Goal: Find specific fact: Find specific fact

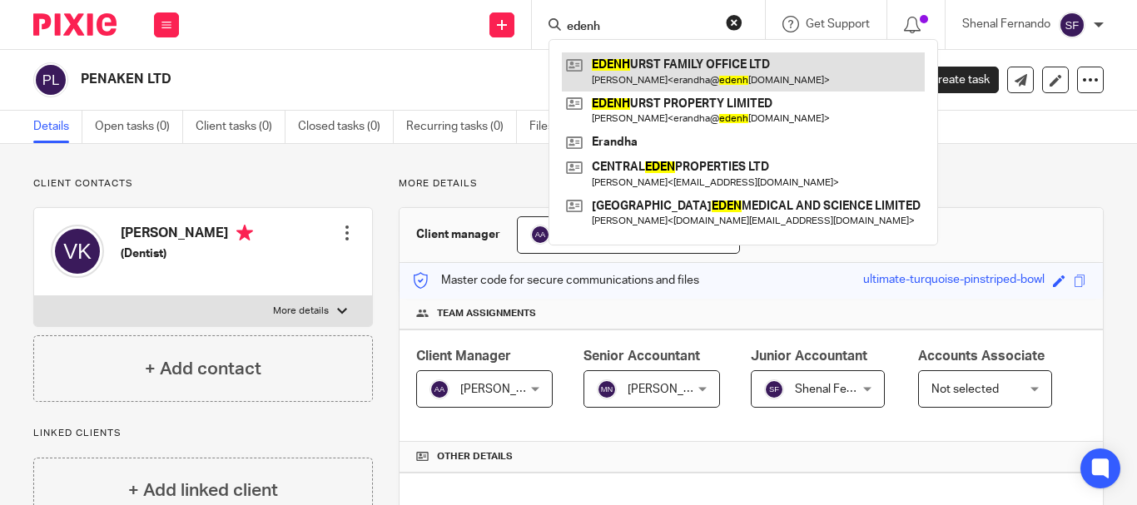
type input "edenh"
click at [644, 72] on link at bounding box center [743, 71] width 363 height 38
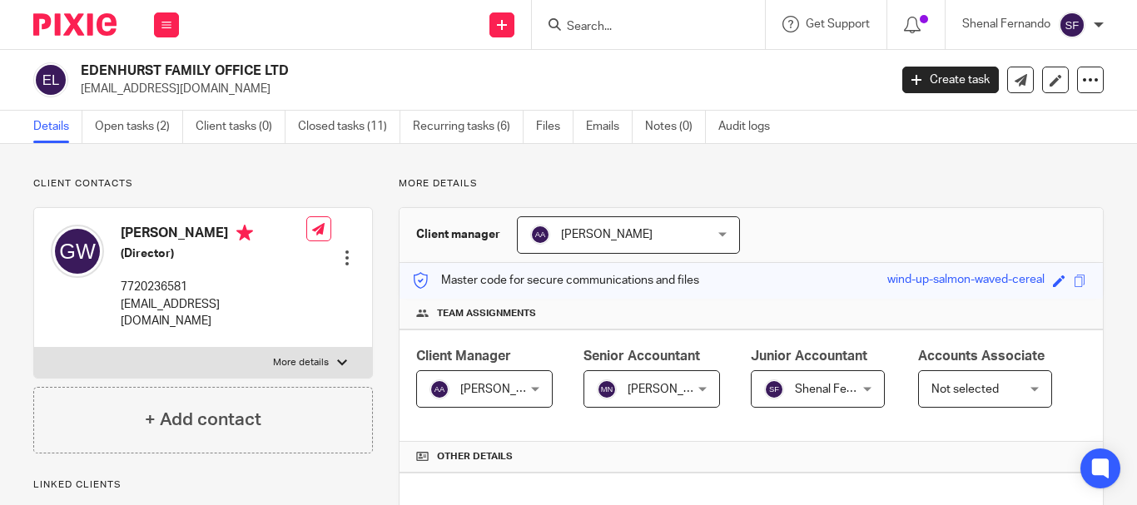
click at [310, 63] on div "EDENHURST FAMILY OFFICE LTD [EMAIL_ADDRESS][DOMAIN_NAME]" at bounding box center [455, 79] width 844 height 35
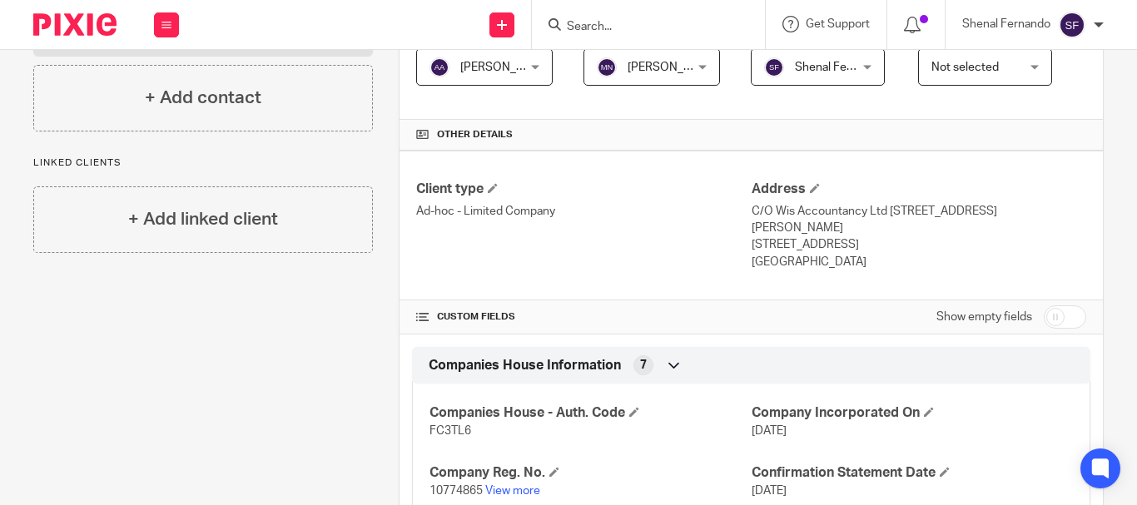
scroll to position [333, 0]
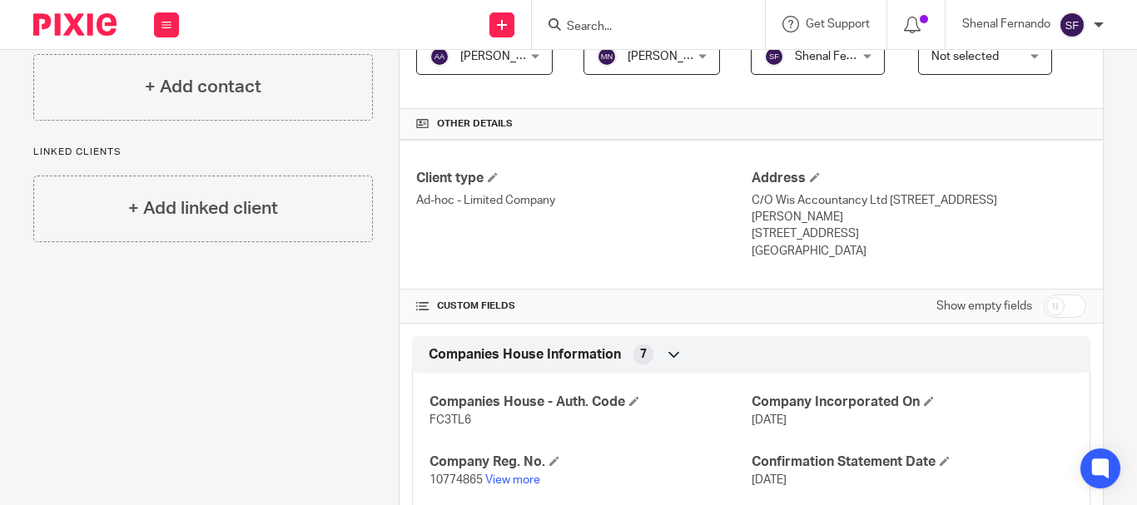
click at [1043, 318] on input "checkbox" at bounding box center [1064, 306] width 42 height 23
checkbox input "true"
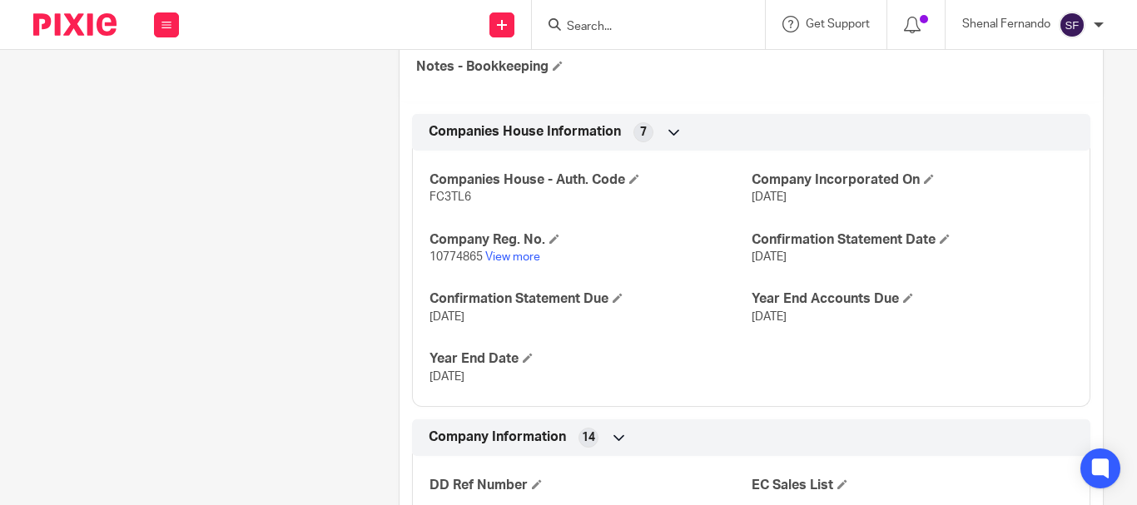
scroll to position [666, 0]
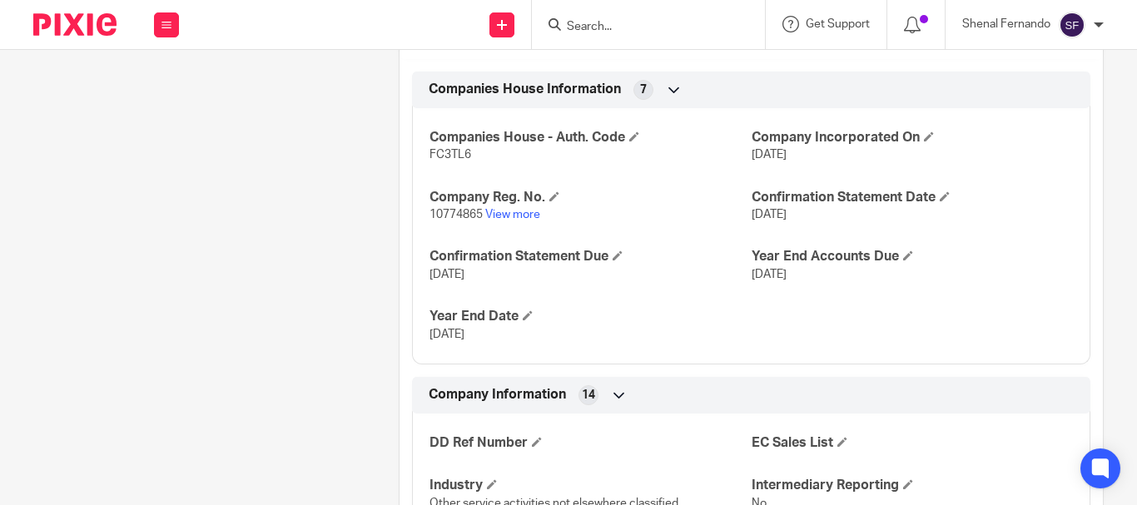
click at [458, 220] on span "10774865" at bounding box center [455, 215] width 53 height 12
copy p "10774865"
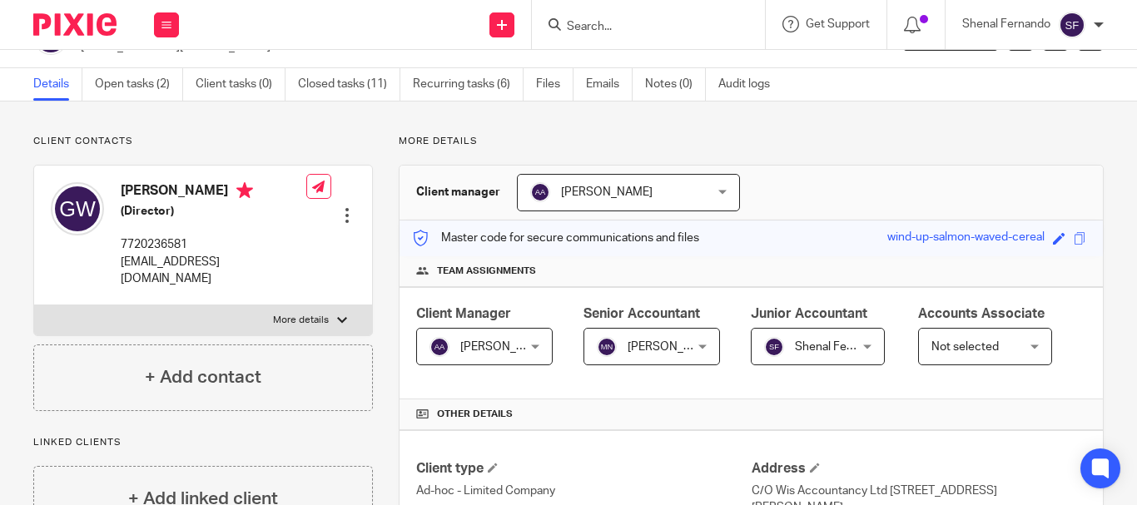
scroll to position [0, 0]
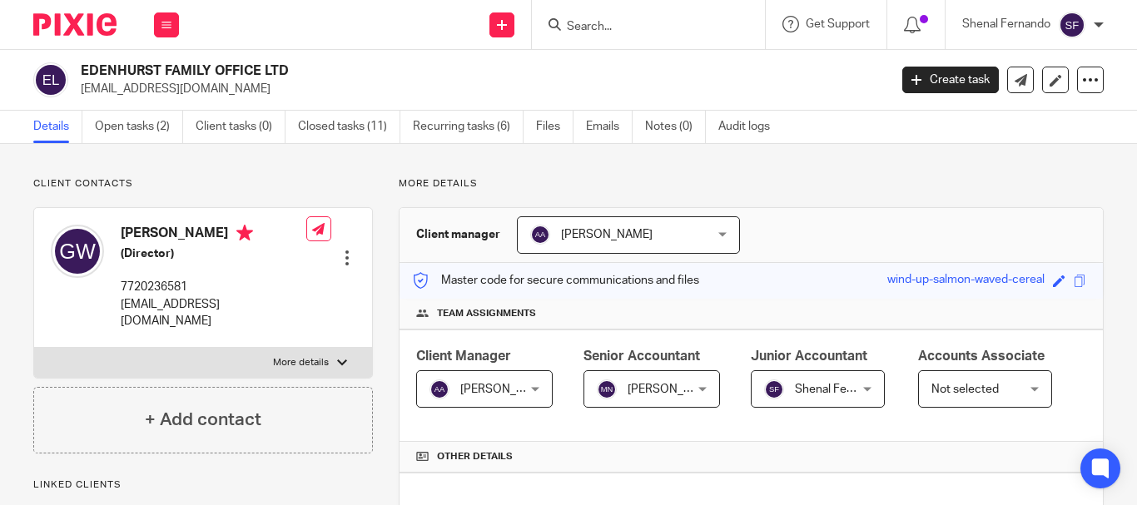
drag, startPoint x: 80, startPoint y: 70, endPoint x: 346, endPoint y: 67, distance: 266.3
click at [346, 67] on div "EDENHURST FAMILY OFFICE LTD erandha@edenhurst.com" at bounding box center [455, 79] width 844 height 35
copy h2 "EDENHURST FAMILY OFFICE LTD"
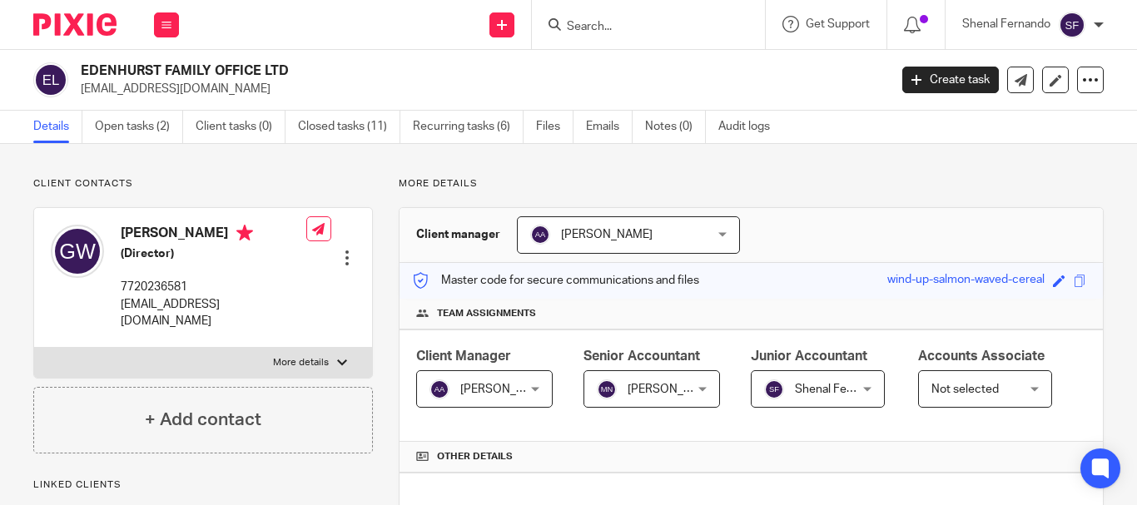
click at [364, 79] on h2 "EDENHURST FAMILY OFFICE LTD" at bounding box center [399, 70] width 637 height 17
click at [630, 22] on input "Search" at bounding box center [640, 27] width 150 height 15
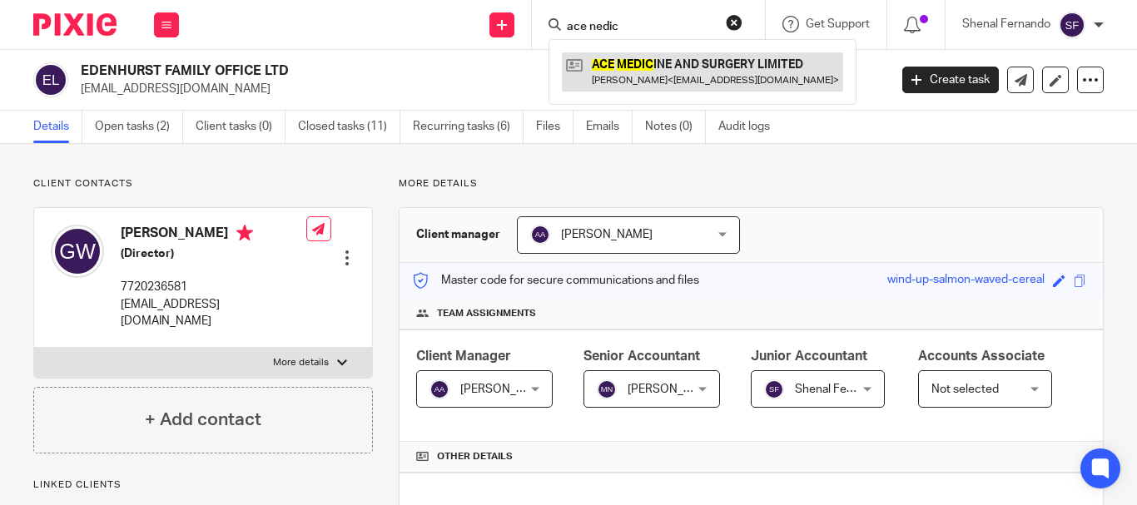
type input "ace nedic"
click at [645, 83] on link at bounding box center [702, 71] width 281 height 38
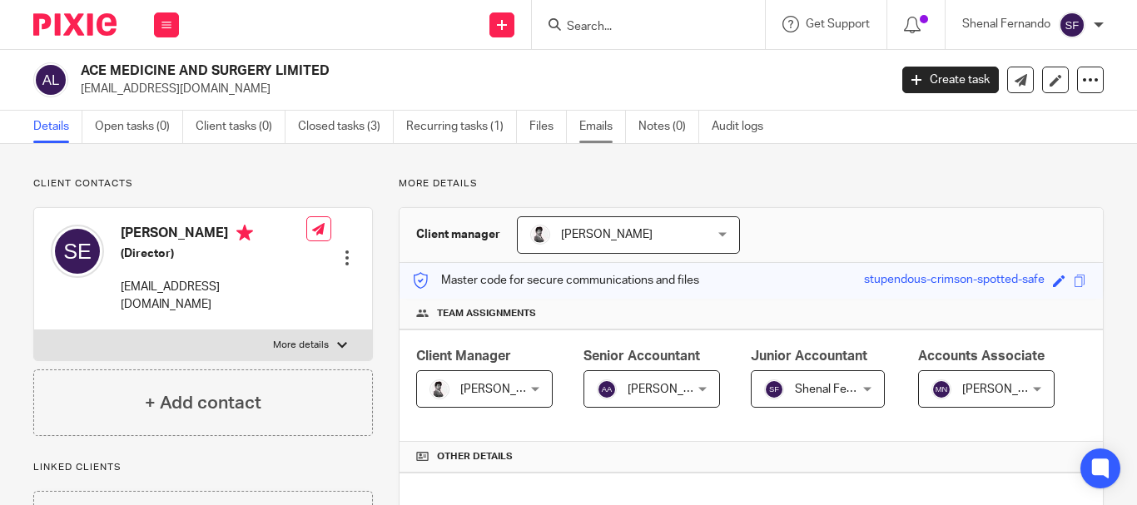
click at [594, 123] on link "Emails" at bounding box center [602, 127] width 47 height 32
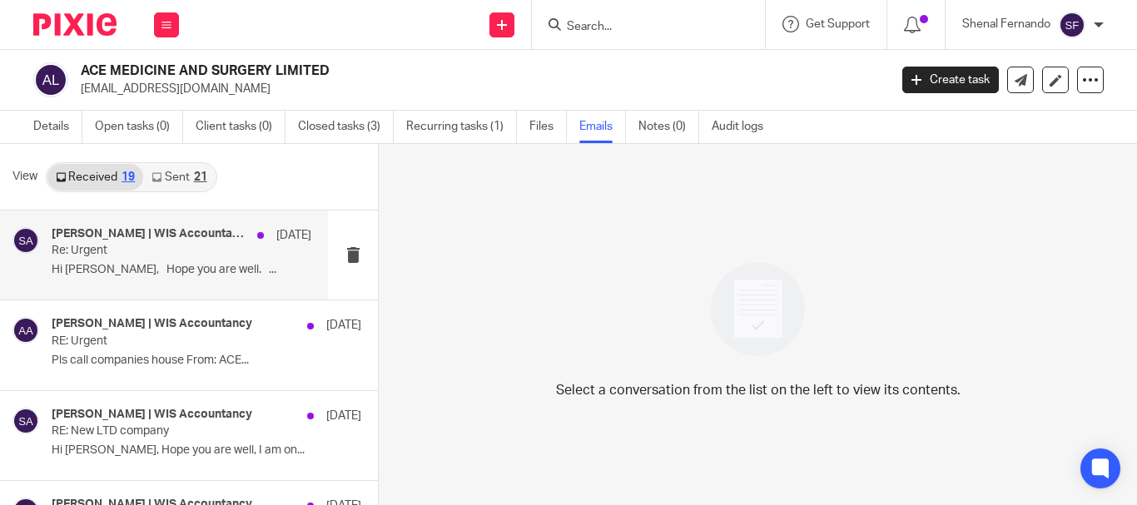
click at [192, 248] on p "Re: Urgent" at bounding box center [156, 251] width 208 height 14
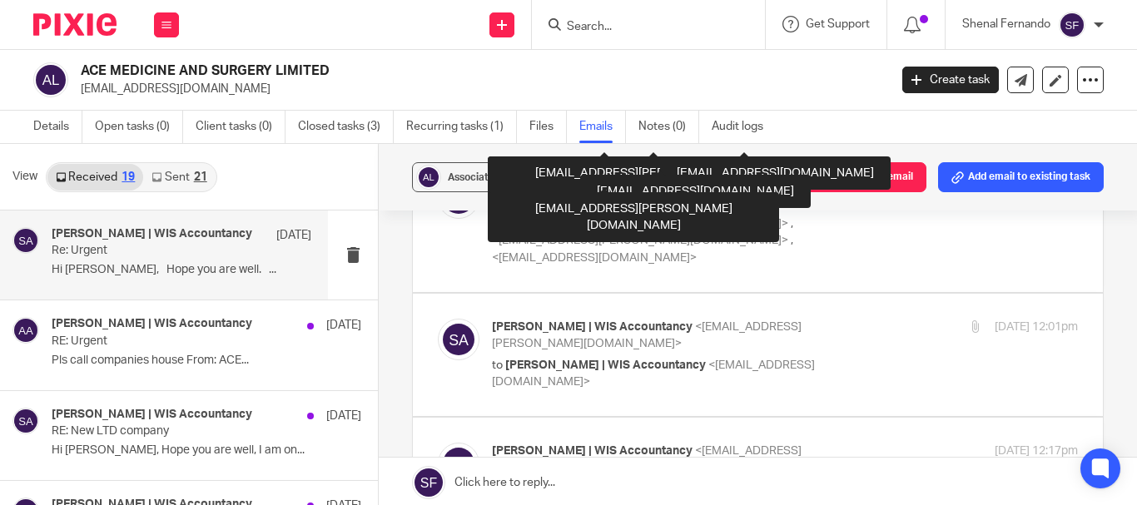
scroll to position [5139, 0]
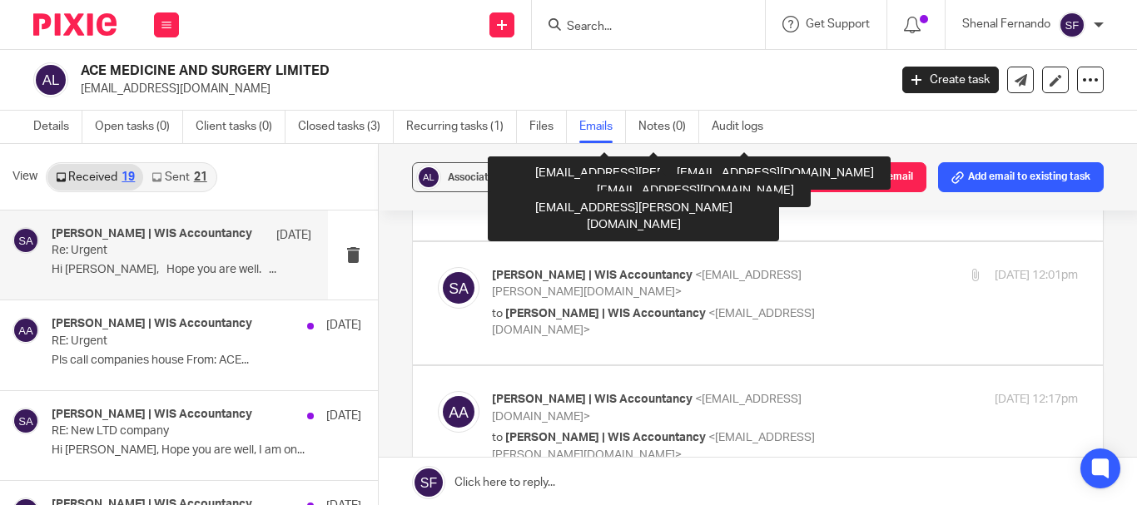
click p
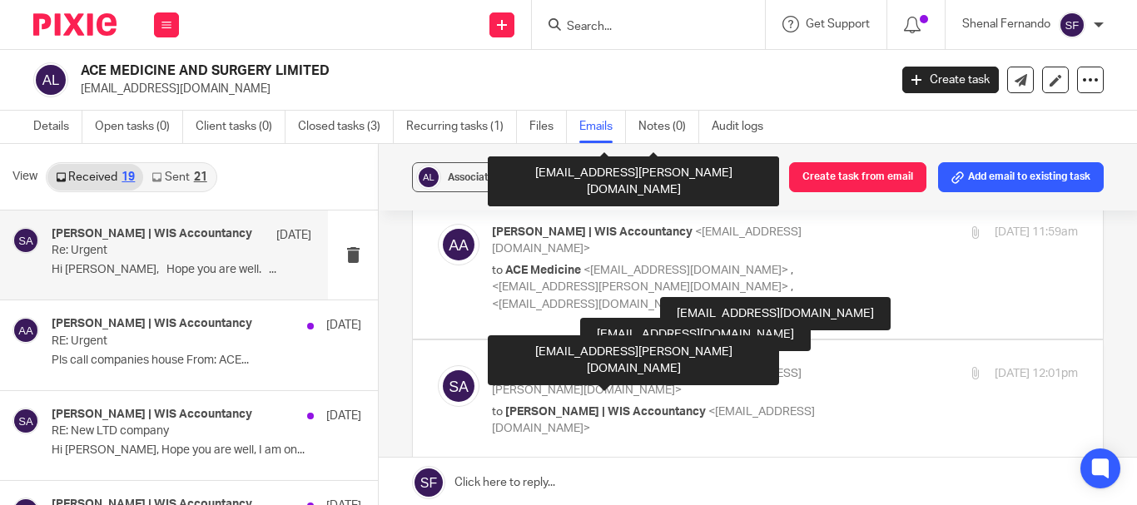
scroll to position [4933, 0]
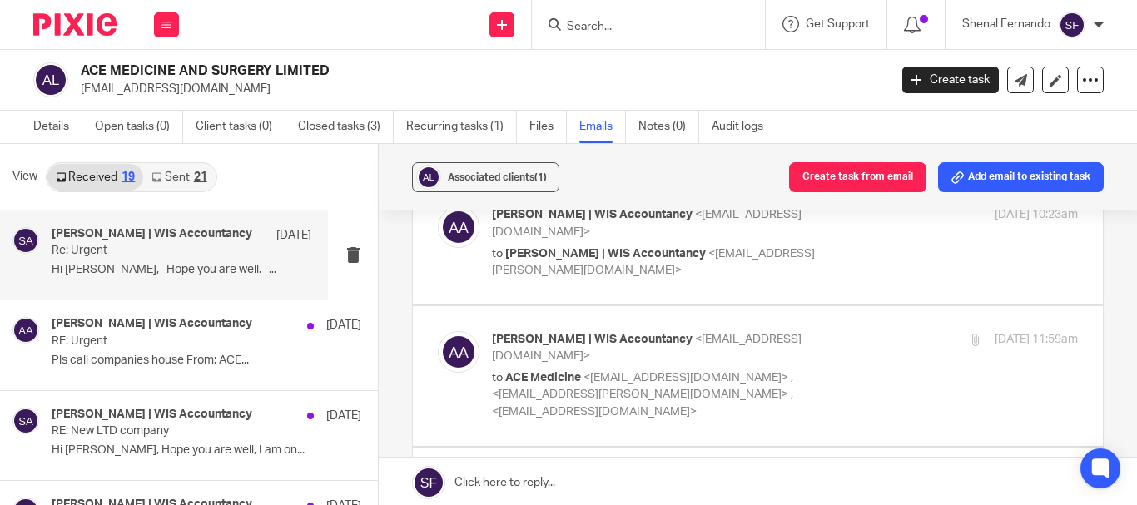
click at [187, 175] on link "Sent 21" at bounding box center [179, 177] width 72 height 27
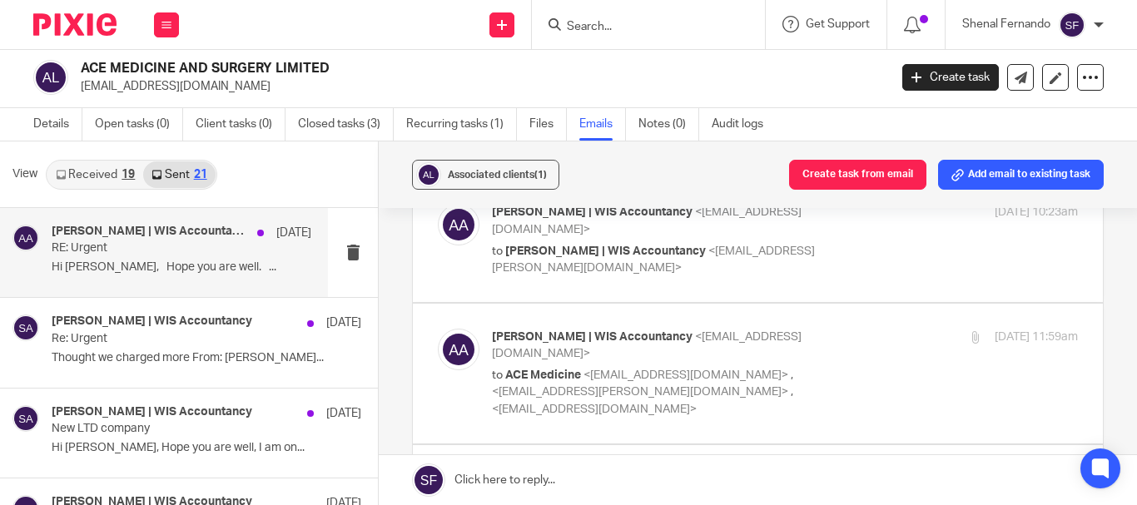
click at [242, 252] on p "RE: Urgent" at bounding box center [156, 248] width 208 height 14
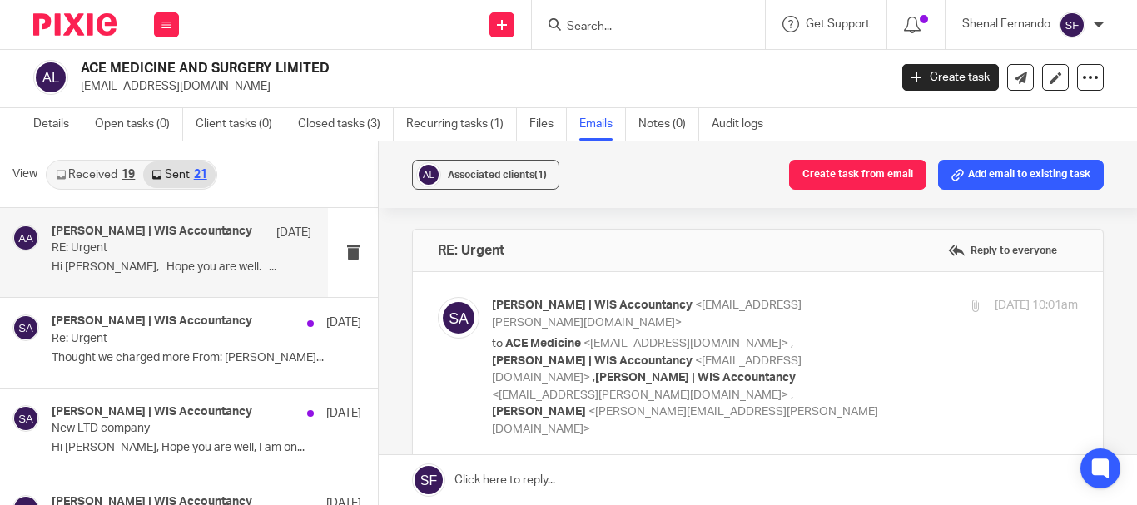
scroll to position [0, 0]
click at [609, 22] on input "Search" at bounding box center [640, 27] width 150 height 15
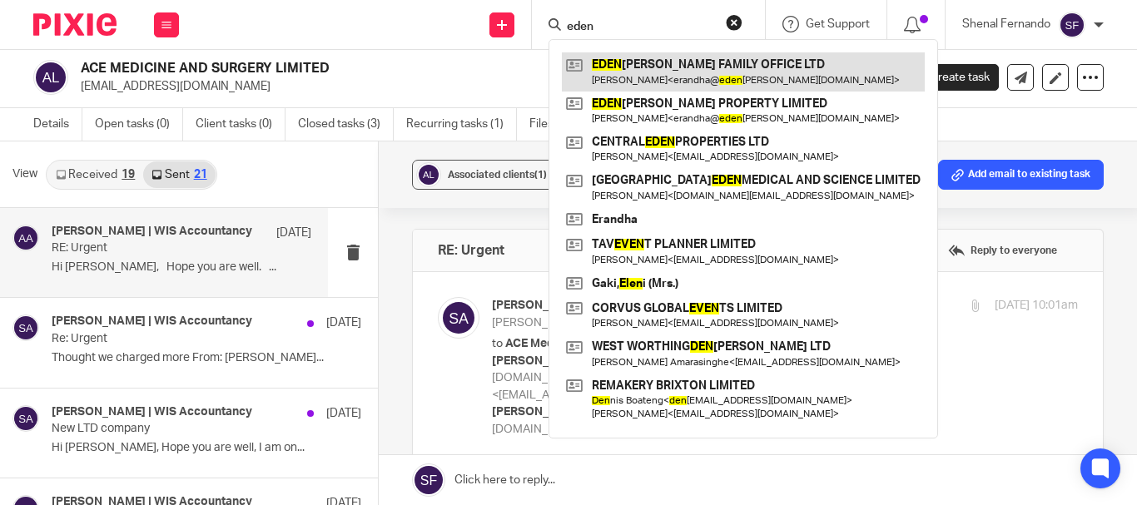
type input "eden"
click at [649, 58] on link at bounding box center [743, 71] width 363 height 38
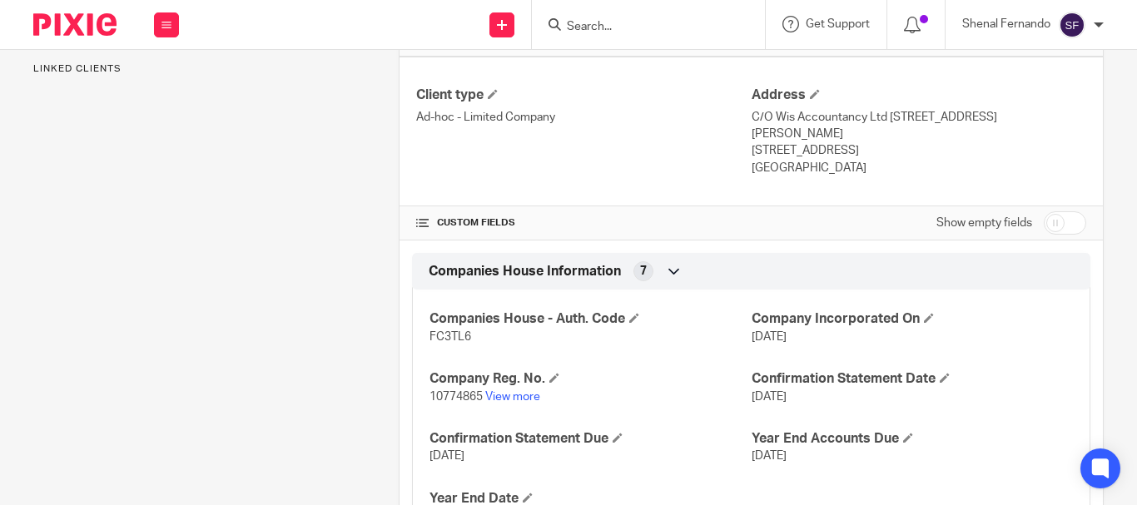
drag, startPoint x: 1061, startPoint y: 303, endPoint x: 1040, endPoint y: 304, distance: 20.8
click at [1060, 235] on input "checkbox" at bounding box center [1064, 222] width 42 height 23
checkbox input "true"
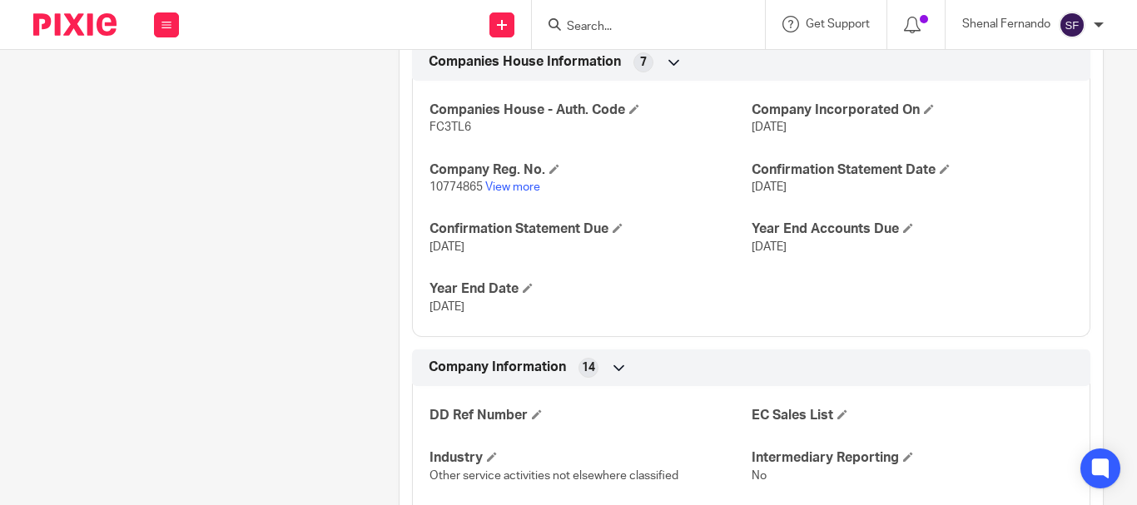
scroll to position [749, 0]
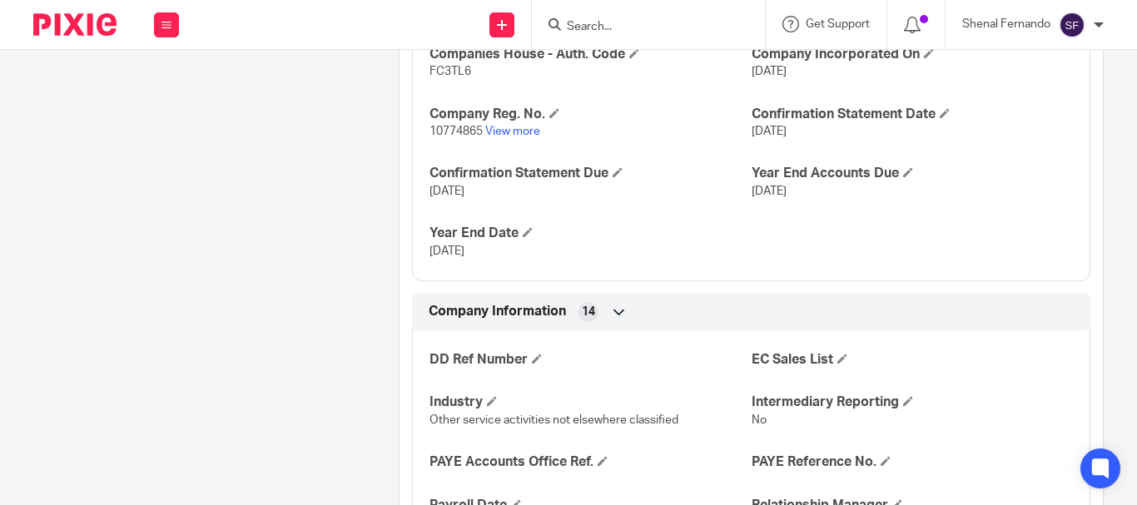
click at [443, 137] on span "10774865" at bounding box center [455, 132] width 53 height 12
copy p "10774865"
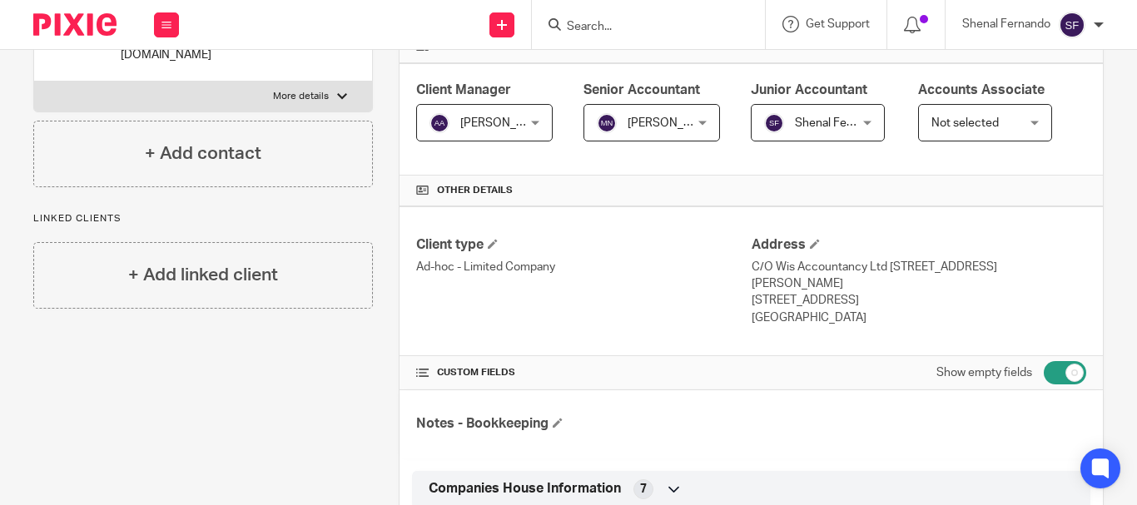
scroll to position [0, 0]
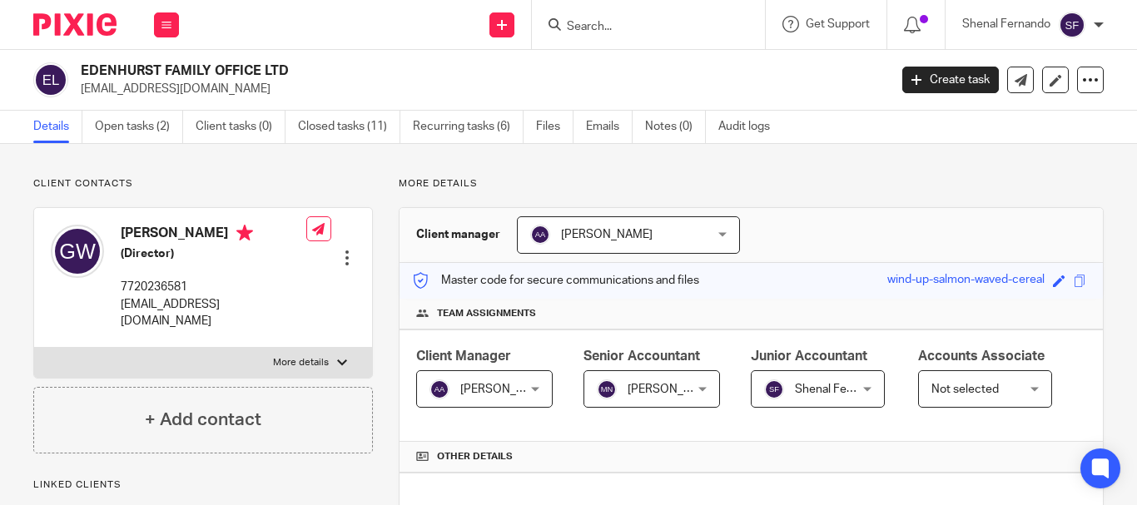
drag, startPoint x: 81, startPoint y: 71, endPoint x: 323, endPoint y: 67, distance: 242.1
click at [323, 67] on h2 "EDENHURST FAMILY OFFICE LTD" at bounding box center [399, 70] width 637 height 17
copy h2 "EDENHURST FAMILY OFFICE LTD"
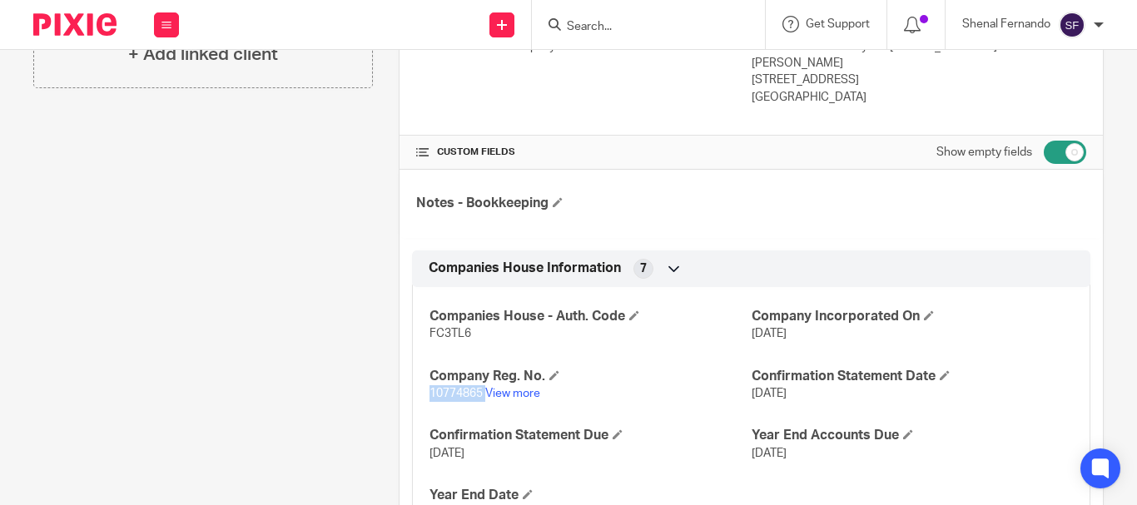
scroll to position [499, 0]
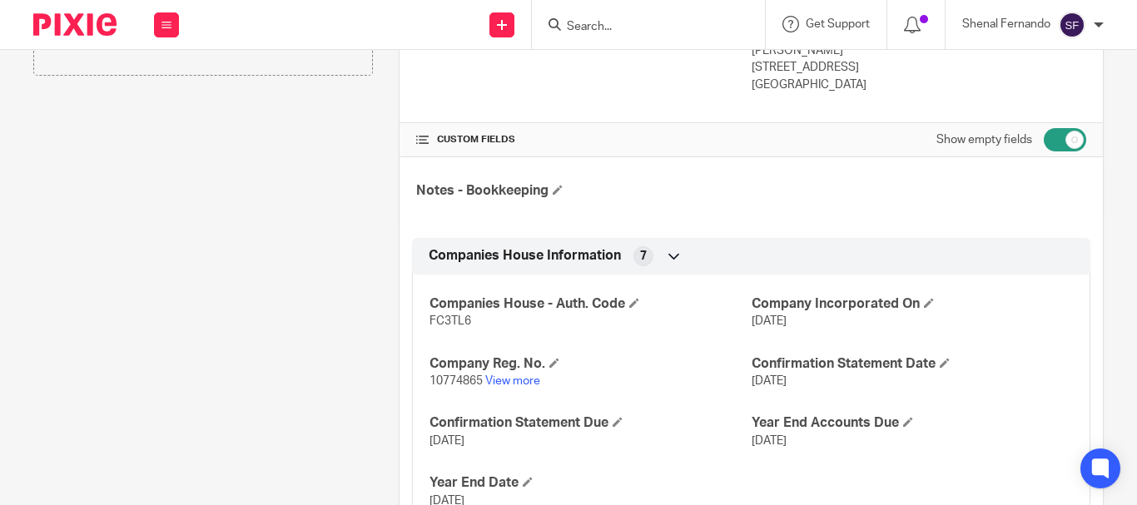
click at [449, 327] on span "FC3TL6" at bounding box center [450, 321] width 42 height 12
click at [442, 389] on p "10774865 View more" at bounding box center [589, 381] width 321 height 17
click at [441, 389] on p "10774865 View more" at bounding box center [589, 381] width 321 height 17
copy p "10774865"
